Goal: Navigation & Orientation: Find specific page/section

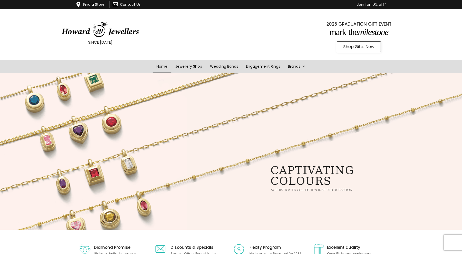
click at [365, 48] on span "Shop Gifts Now" at bounding box center [358, 47] width 31 height 4
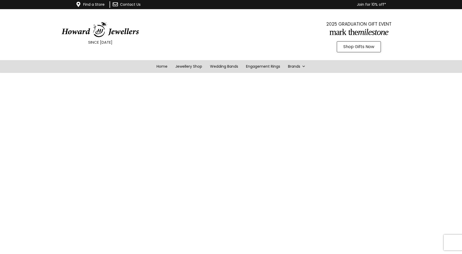
scroll to position [1, 0]
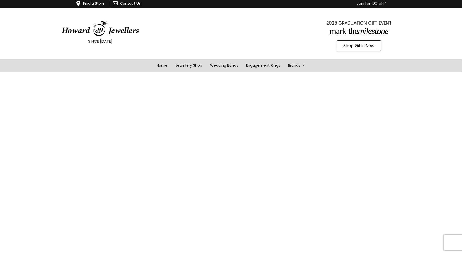
click at [364, 45] on span "Shop Gifts Now" at bounding box center [358, 46] width 31 height 4
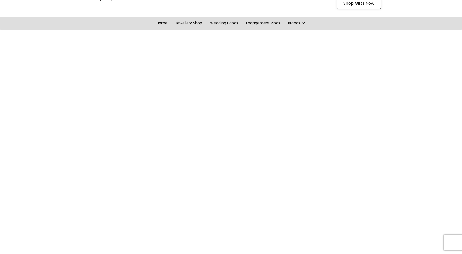
scroll to position [15, 0]
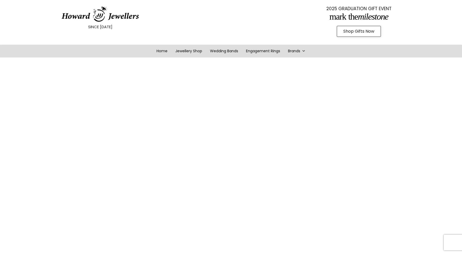
click at [371, 32] on span "Shop Gifts Now" at bounding box center [358, 31] width 31 height 4
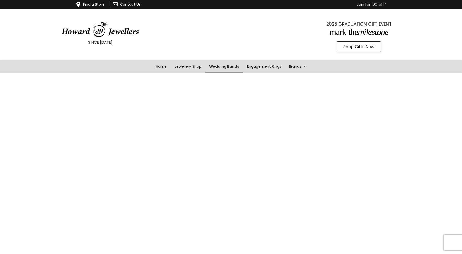
click at [230, 68] on link "Wedding Bands" at bounding box center [224, 66] width 38 height 13
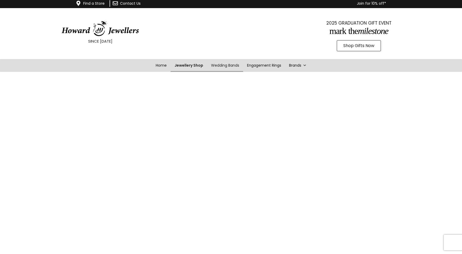
click at [188, 70] on link "Jewellery Shop" at bounding box center [189, 65] width 37 height 13
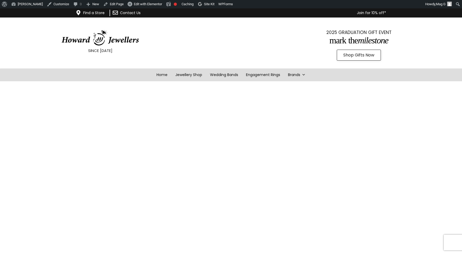
click at [237, 40] on div at bounding box center [229, 43] width 84 height 39
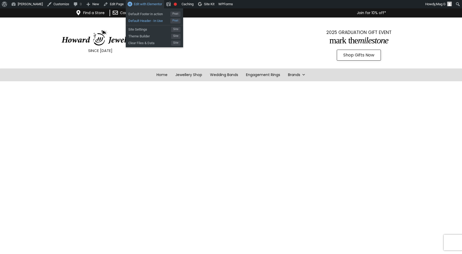
click at [162, 21] on span "Default Header - In Use" at bounding box center [149, 20] width 42 height 7
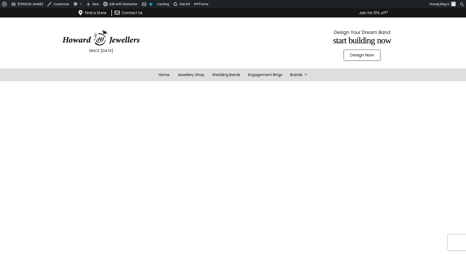
click at [118, 40] on img at bounding box center [101, 38] width 78 height 16
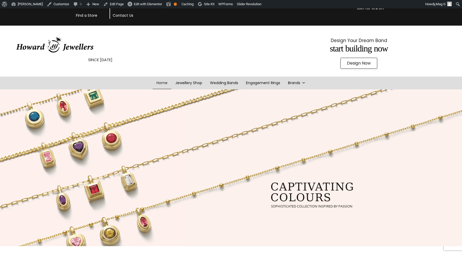
click at [358, 64] on span "Design Now" at bounding box center [359, 63] width 24 height 4
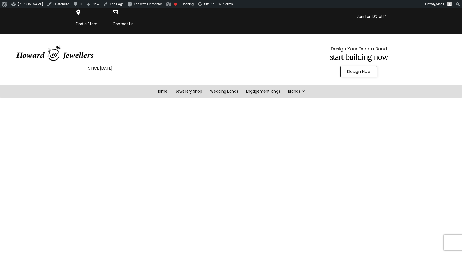
click at [352, 71] on span "Design Now" at bounding box center [359, 71] width 24 height 4
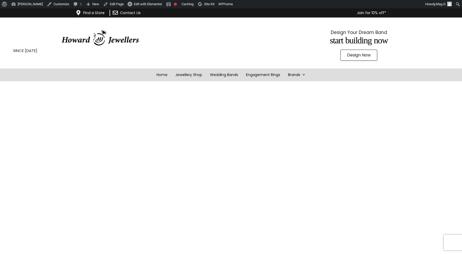
click at [97, 40] on img at bounding box center [100, 38] width 78 height 16
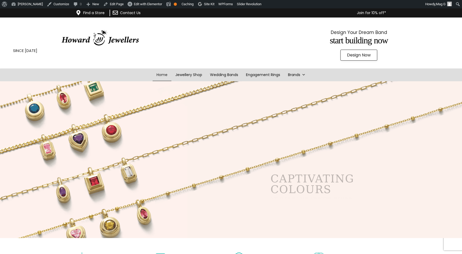
click at [93, 38] on img at bounding box center [100, 38] width 78 height 16
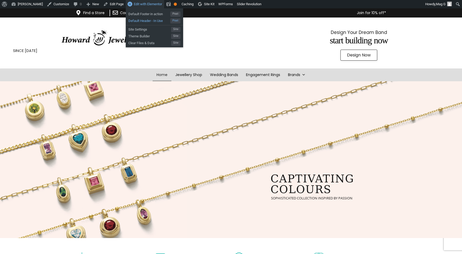
click at [152, 20] on span "Default Header - In Use" at bounding box center [149, 20] width 42 height 7
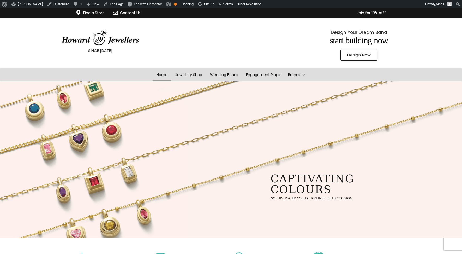
click at [367, 55] on span "Design Now" at bounding box center [359, 55] width 24 height 4
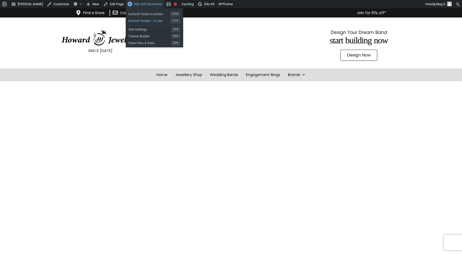
click at [162, 19] on span "Default Header - In Use" at bounding box center [149, 20] width 42 height 7
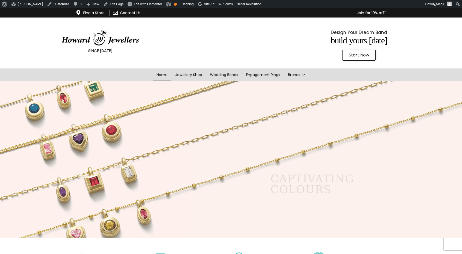
click at [349, 56] on span "Start Now" at bounding box center [359, 55] width 20 height 4
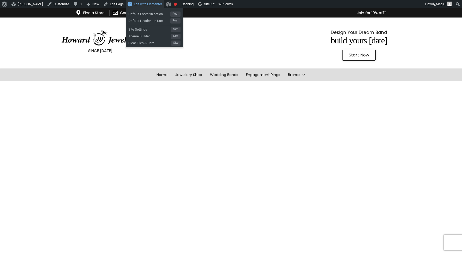
click at [144, 3] on span "Edit with Elementor" at bounding box center [148, 4] width 28 height 4
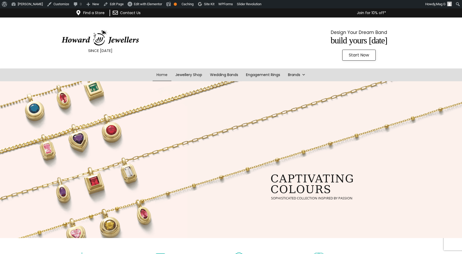
click at [360, 56] on span "Start Now" at bounding box center [359, 55] width 20 height 4
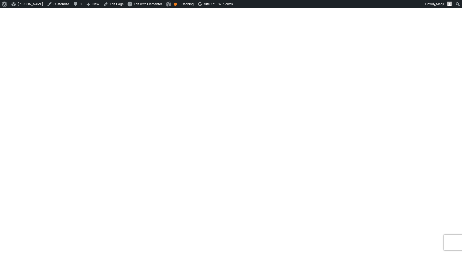
scroll to position [419, 0]
click at [29, 3] on link "[PERSON_NAME]" at bounding box center [27, 4] width 36 height 8
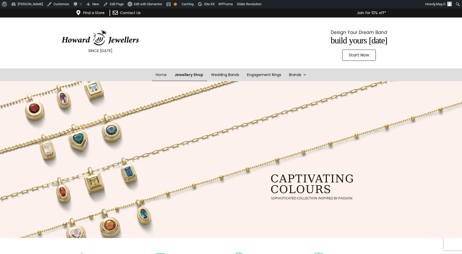
scroll to position [1, 0]
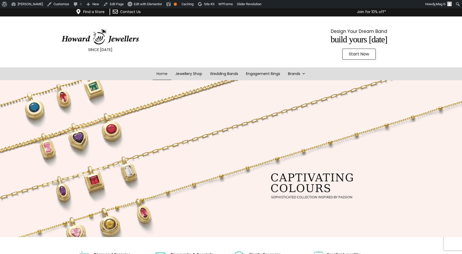
click at [360, 55] on span "Start Now" at bounding box center [359, 54] width 20 height 4
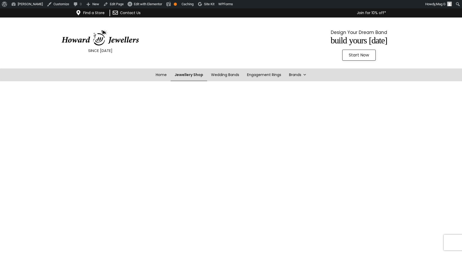
click at [186, 75] on link "Jewellery Shop" at bounding box center [189, 74] width 37 height 13
click at [97, 43] on img at bounding box center [100, 38] width 78 height 16
